Goal: Navigation & Orientation: Find specific page/section

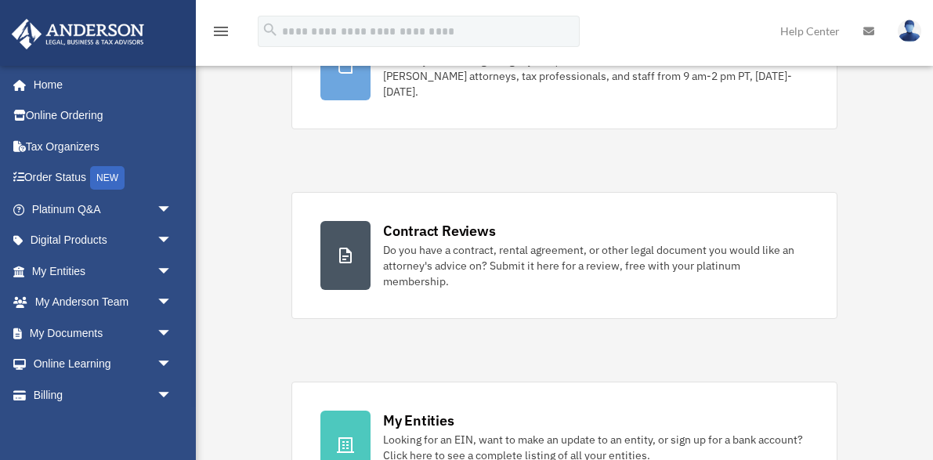
scroll to position [184, 0]
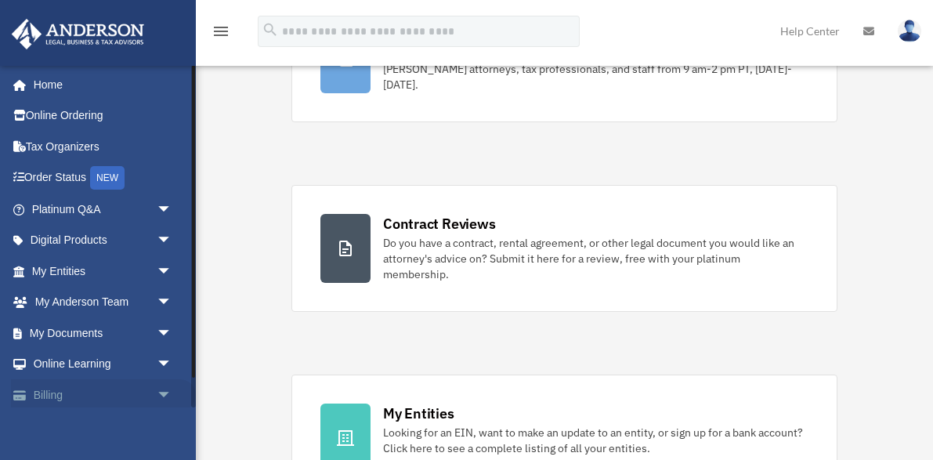
click at [136, 381] on link "Billing arrow_drop_down" at bounding box center [103, 394] width 185 height 31
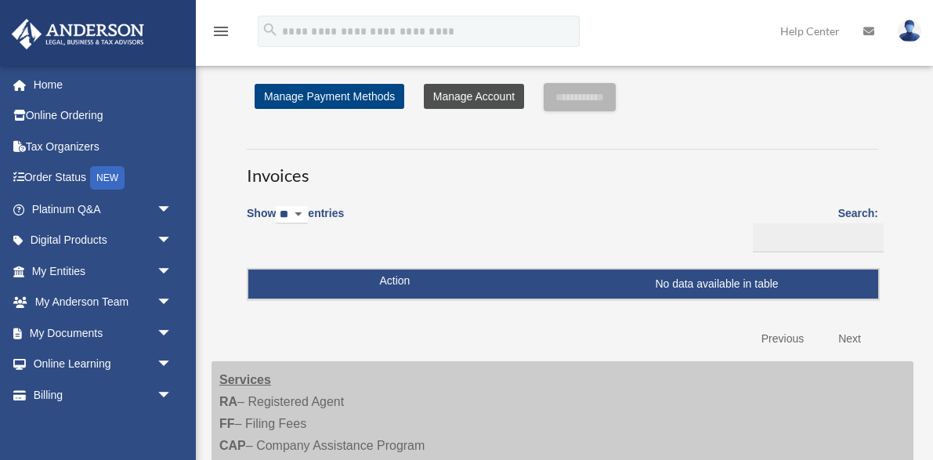
click at [457, 99] on link "Manage Account" at bounding box center [474, 96] width 100 height 25
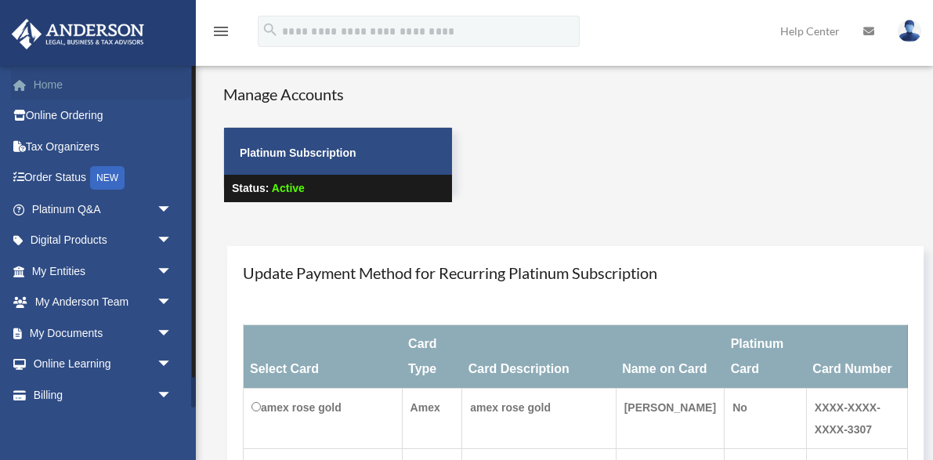
click at [64, 81] on link "Home" at bounding box center [103, 84] width 185 height 31
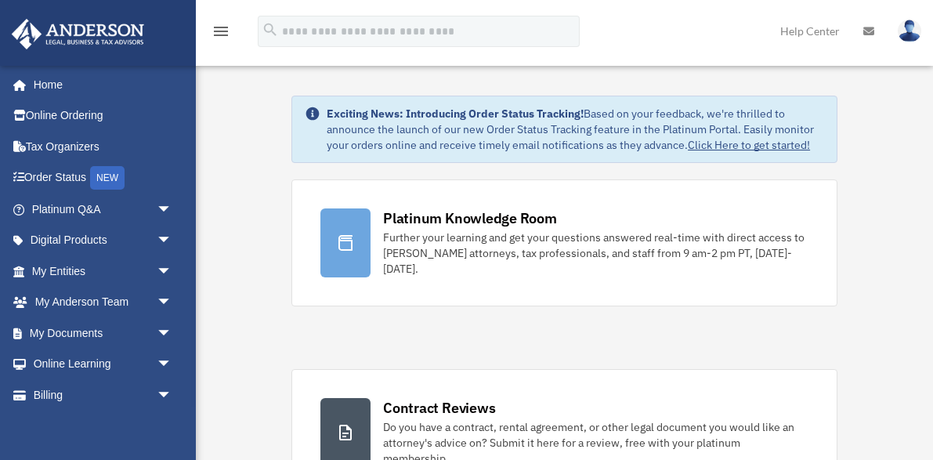
click at [903, 33] on img at bounding box center [909, 31] width 23 height 23
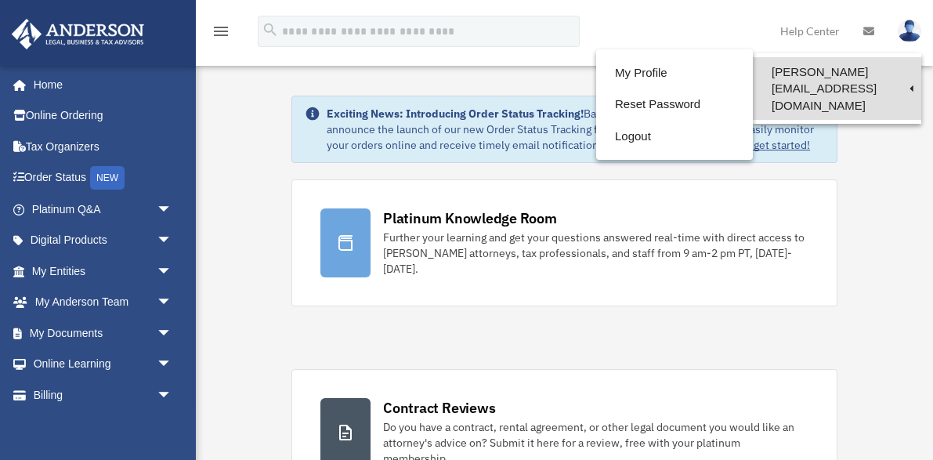
click at [865, 71] on link "[PERSON_NAME][EMAIL_ADDRESS][DOMAIN_NAME]" at bounding box center [837, 88] width 168 height 63
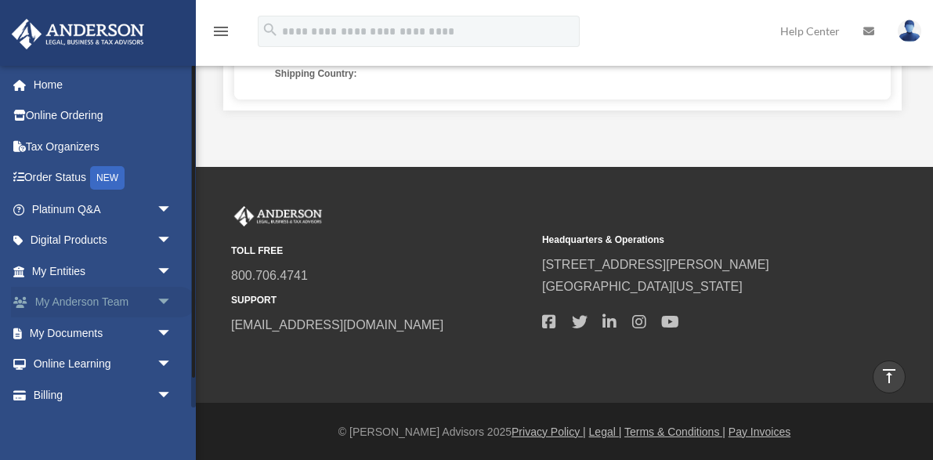
scroll to position [648, 0]
click at [142, 387] on link "Billing arrow_drop_down" at bounding box center [103, 394] width 185 height 31
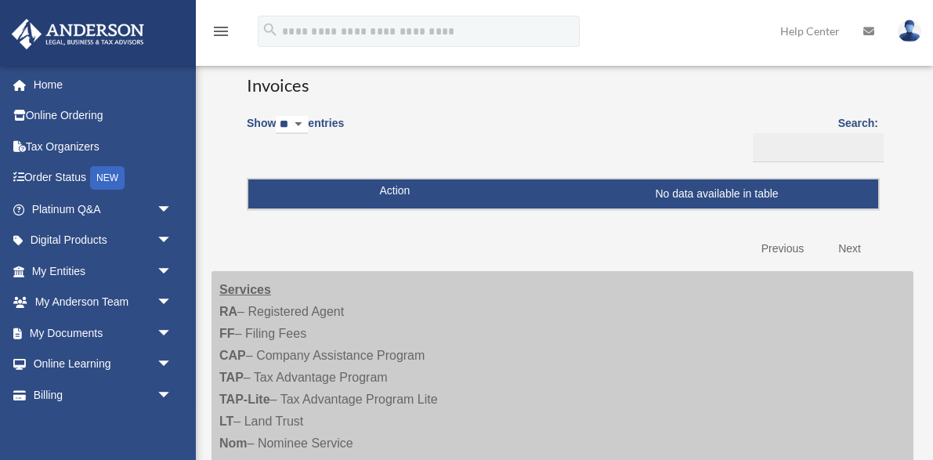
scroll to position [78, 0]
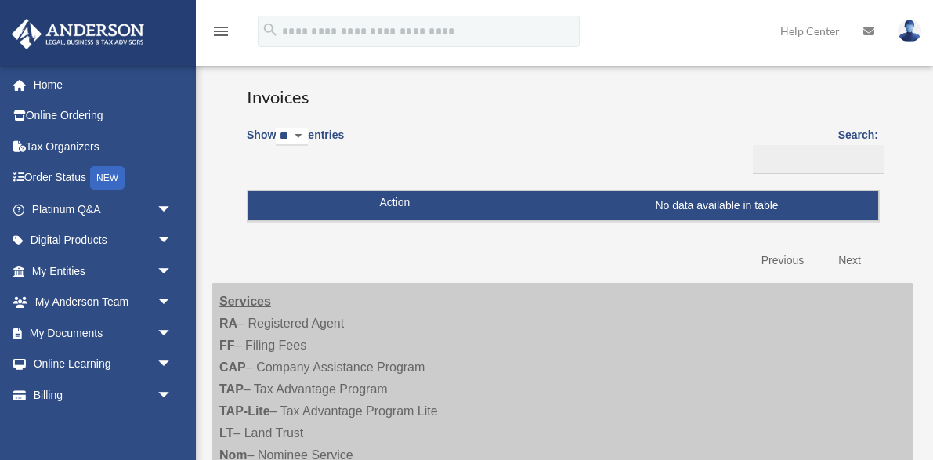
click at [423, 206] on td "No data available in table" at bounding box center [563, 206] width 630 height 30
click at [395, 200] on td "No data available in table" at bounding box center [563, 206] width 630 height 30
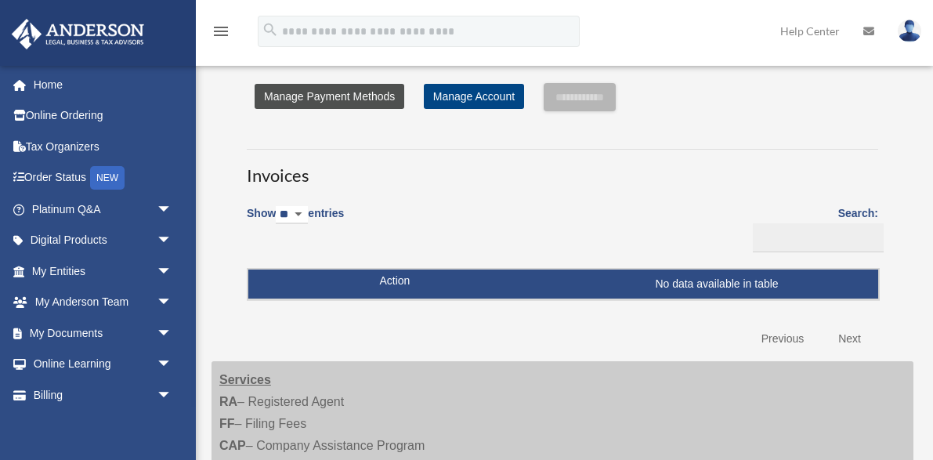
scroll to position [0, 0]
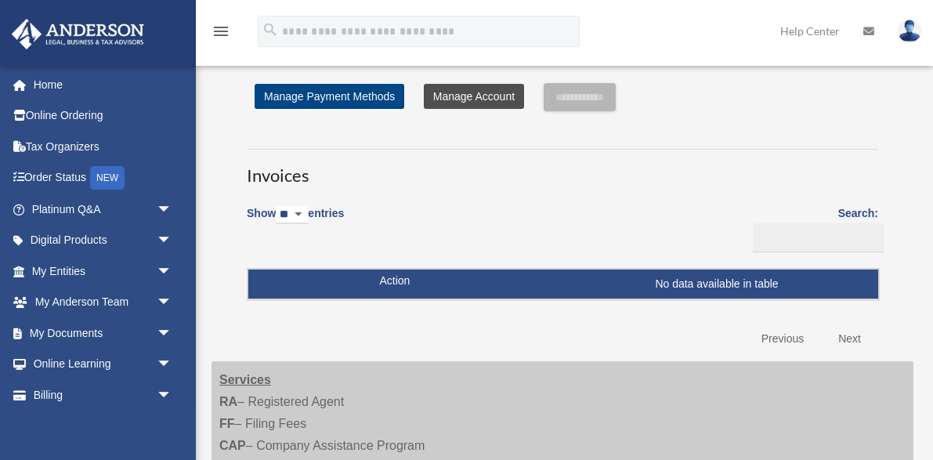
click at [468, 96] on link "Manage Account" at bounding box center [474, 96] width 100 height 25
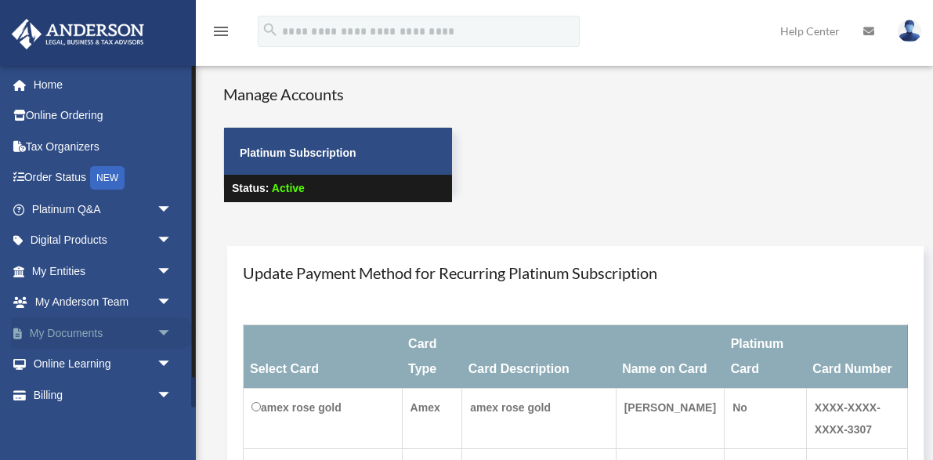
click at [114, 322] on link "My Documents arrow_drop_down" at bounding box center [103, 332] width 185 height 31
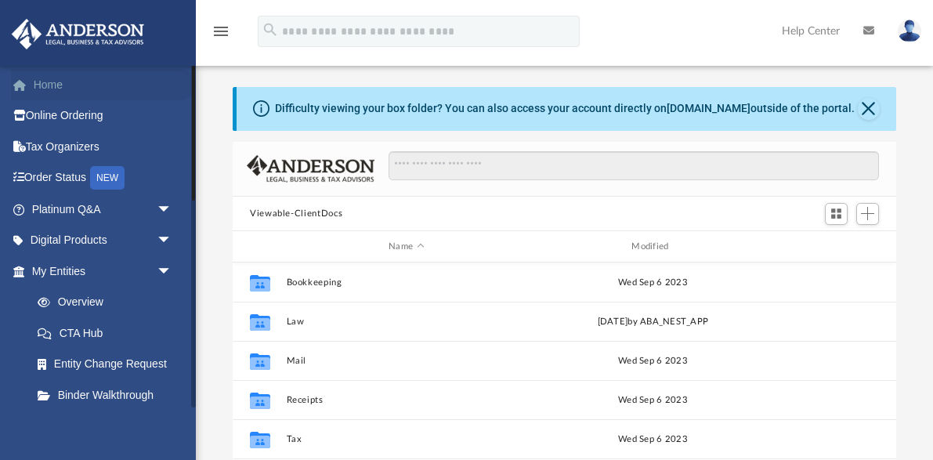
click at [62, 76] on link "Home" at bounding box center [103, 84] width 185 height 31
